Goal: Obtain resource: Download file/media

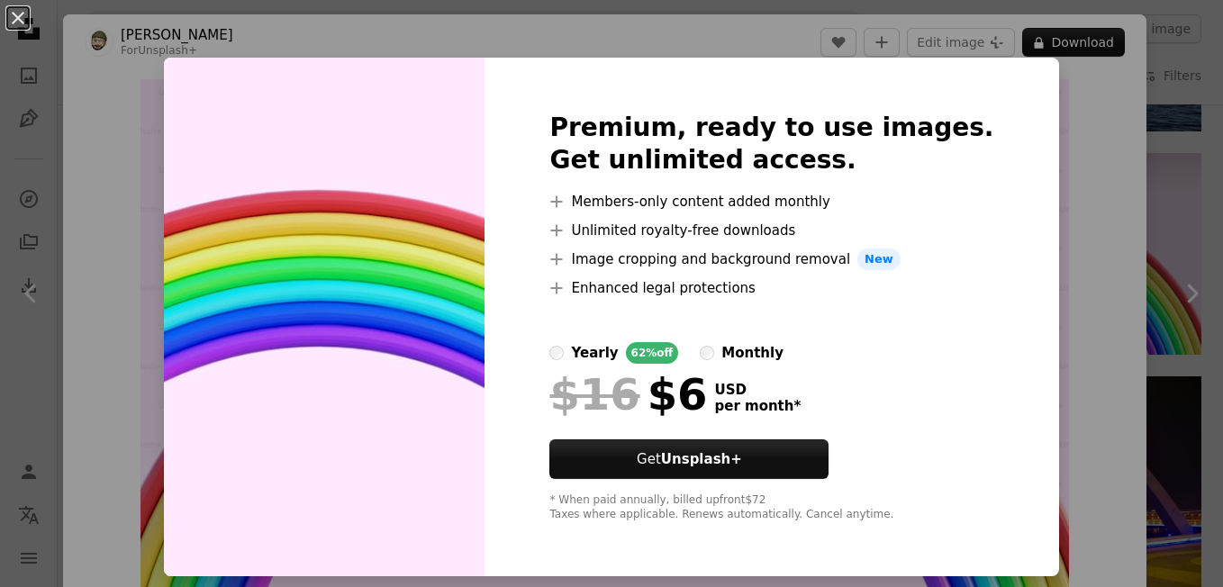
scroll to position [270, 0]
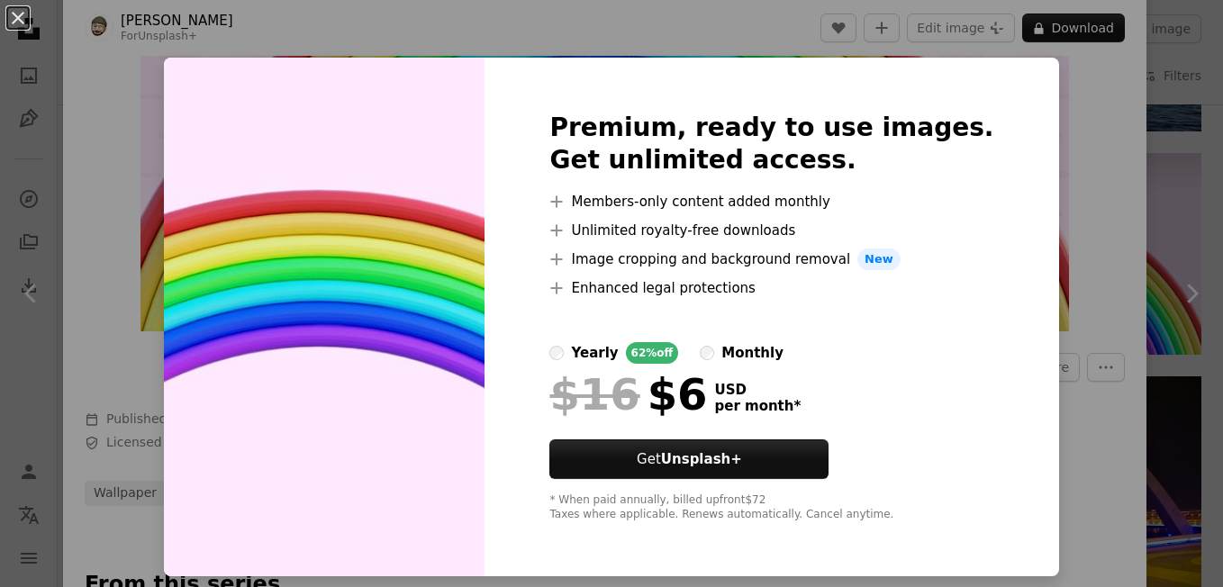
click at [95, 209] on div "An X shape Premium, ready to use images. Get unlimited access. A plus sign Memb…" at bounding box center [611, 293] width 1223 height 587
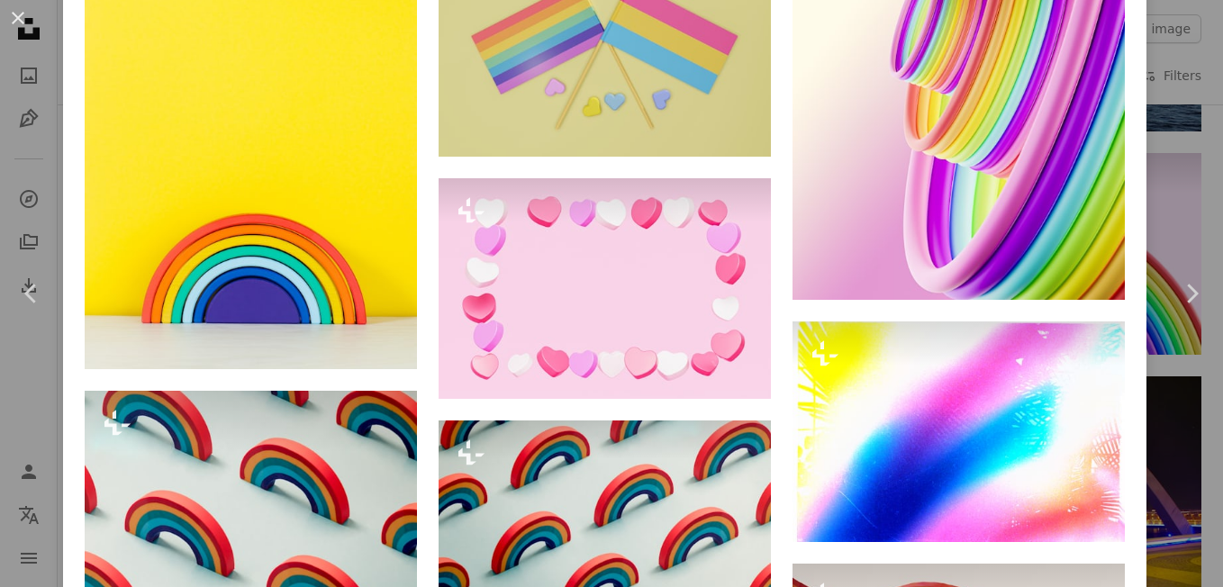
scroll to position [2791, 0]
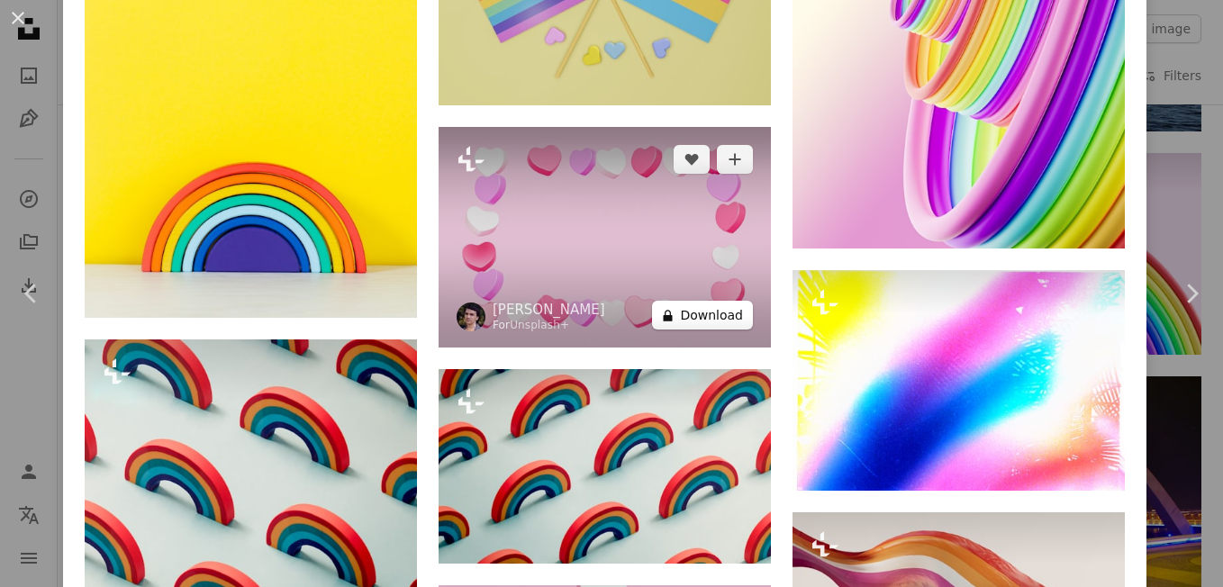
click at [680, 316] on button "A lock Download" at bounding box center [702, 315] width 101 height 29
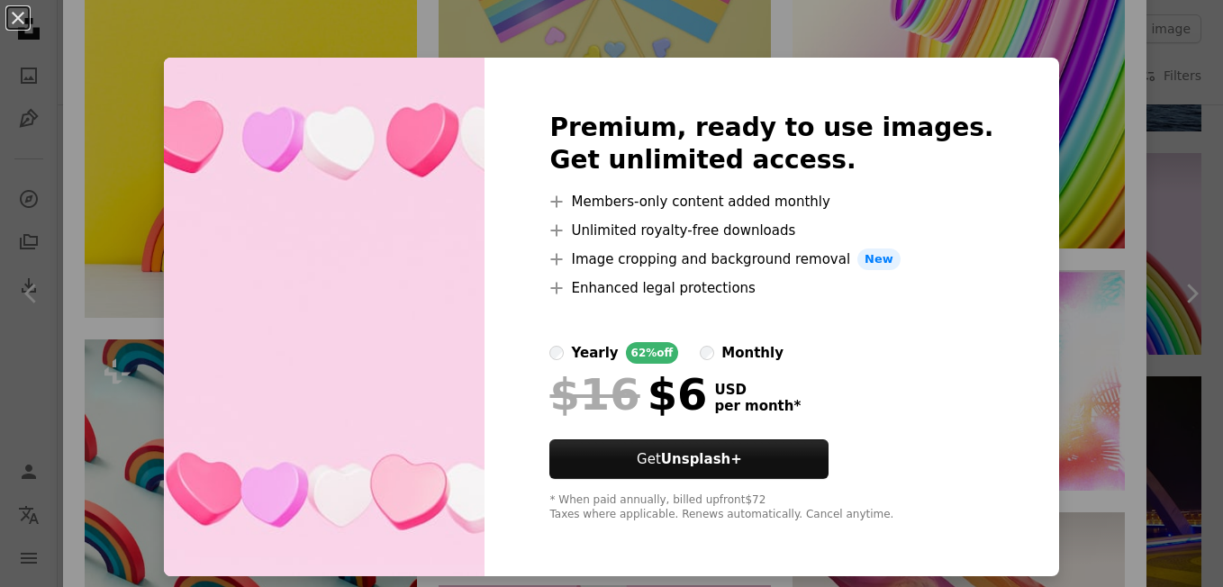
click at [1060, 108] on div "An X shape Premium, ready to use images. Get unlimited access. A plus sign Memb…" at bounding box center [611, 293] width 1223 height 587
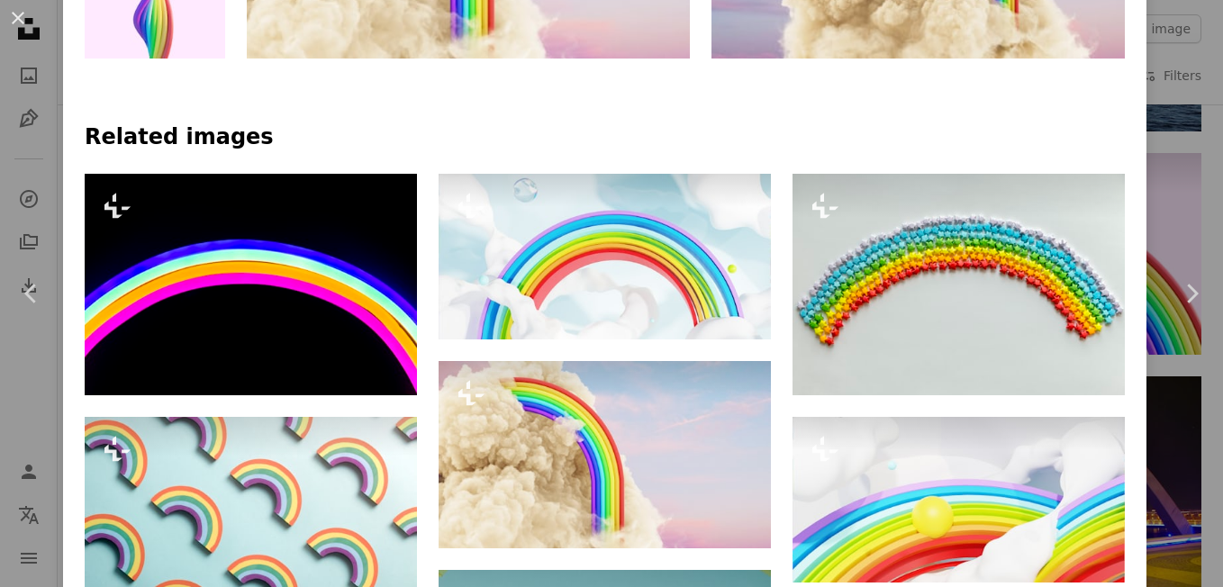
scroll to position [1080, 0]
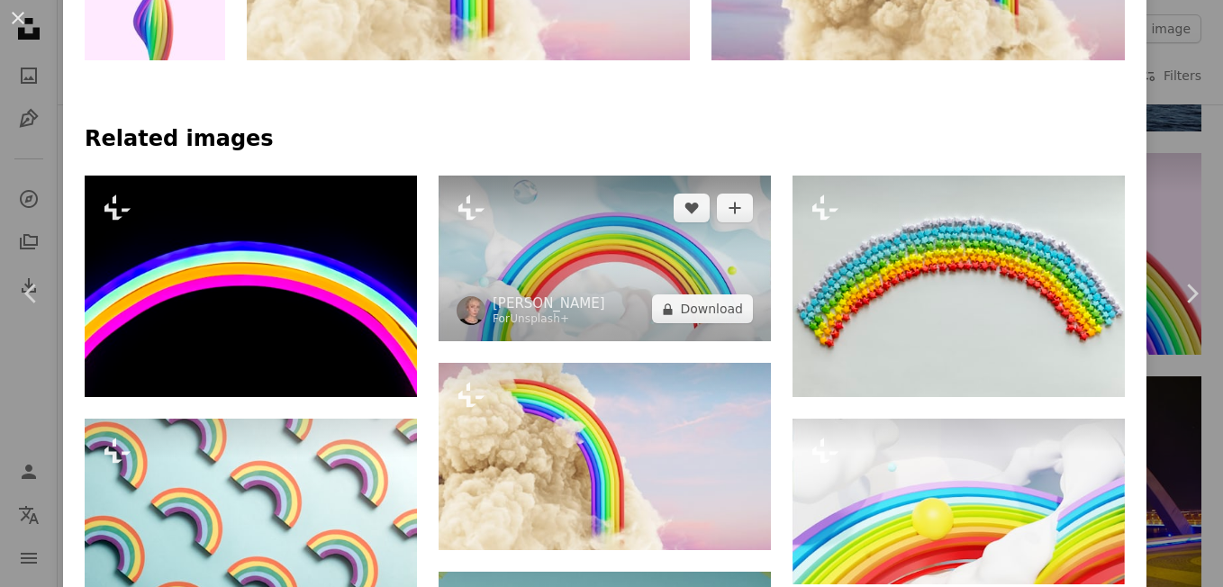
click at [625, 274] on img at bounding box center [604, 259] width 332 height 166
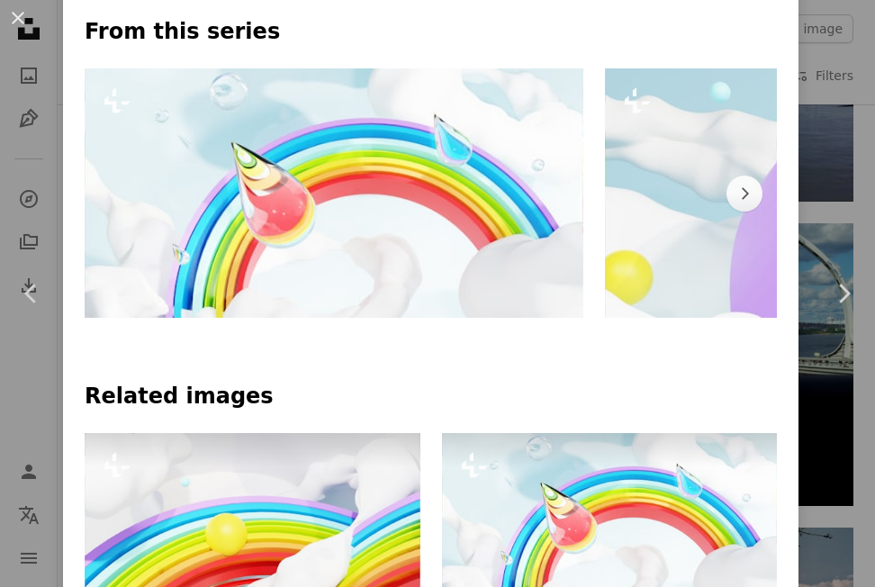
scroll to position [810, 0]
